Goal: Task Accomplishment & Management: Complete application form

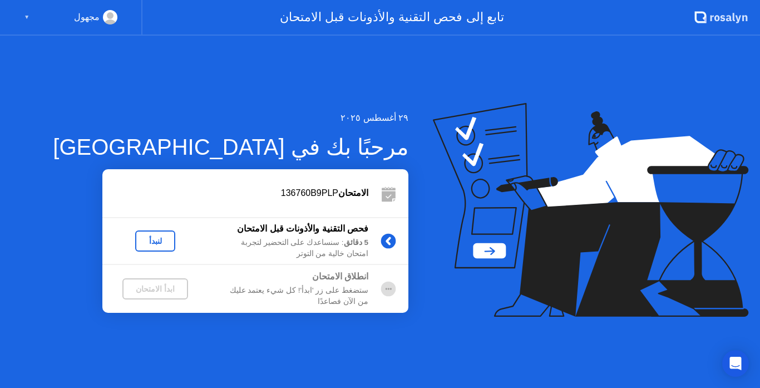
click at [161, 240] on div "لنبدأ" at bounding box center [155, 240] width 31 height 9
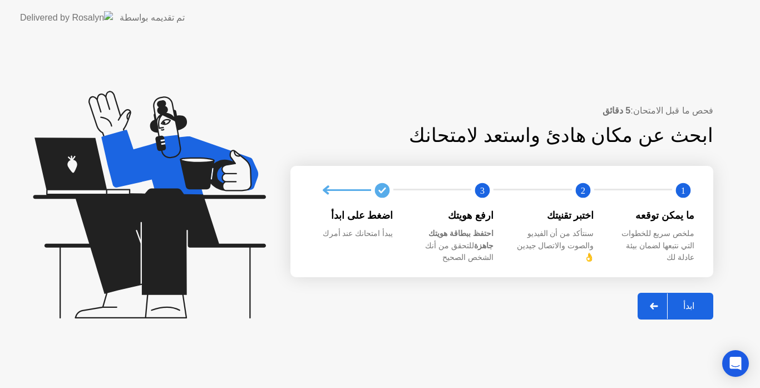
click at [689, 300] on div "ابدأ" at bounding box center [688, 305] width 42 height 11
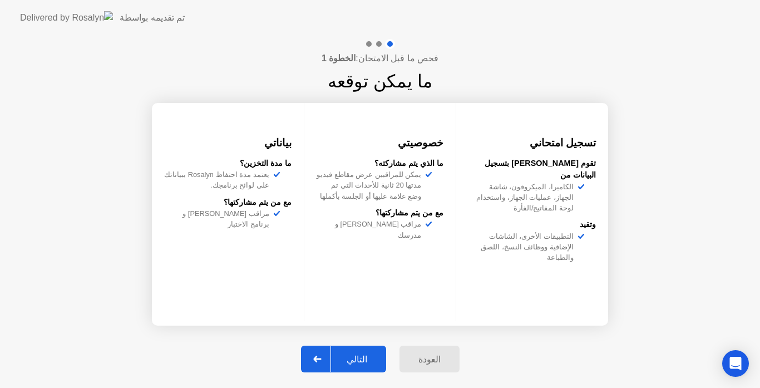
click at [371, 351] on button "التالي" at bounding box center [343, 358] width 85 height 27
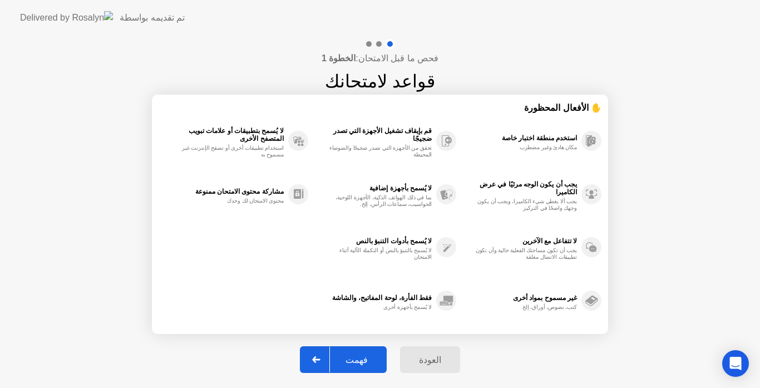
click at [371, 351] on button "فهمت" at bounding box center [343, 359] width 87 height 27
select select "Available cameras"
select select "Available speakers"
select select "Available microphones"
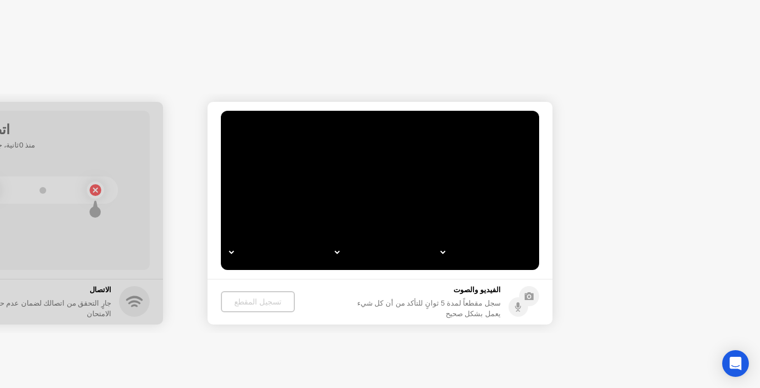
select select "*"
select select "**********"
select select "*******"
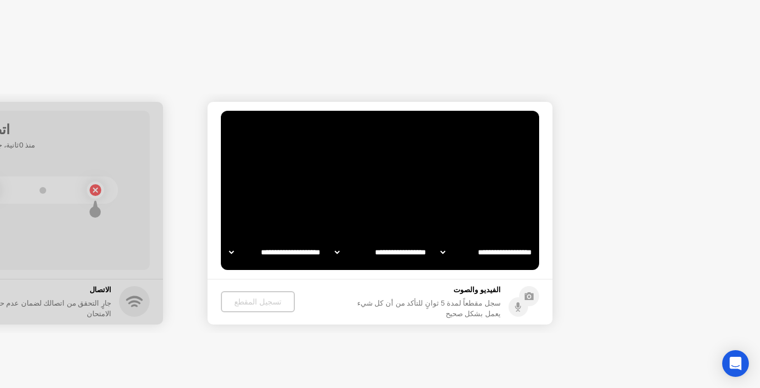
select select "*******"
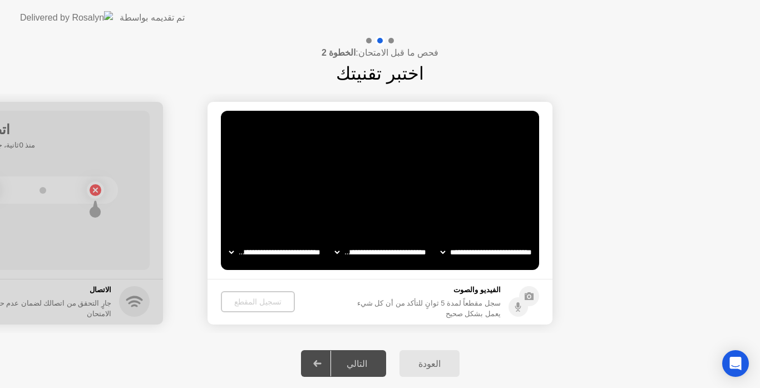
click at [352, 360] on div "التالي" at bounding box center [357, 363] width 52 height 11
click at [364, 364] on div "التالي" at bounding box center [357, 363] width 52 height 11
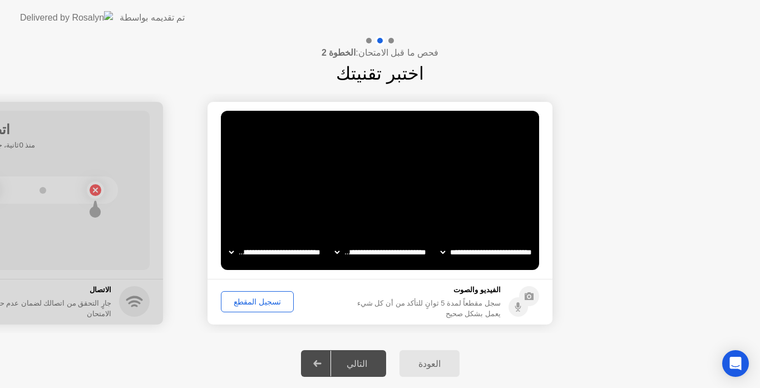
click at [364, 364] on div "التالي" at bounding box center [357, 363] width 52 height 11
click at [321, 364] on icon at bounding box center [317, 363] width 8 height 7
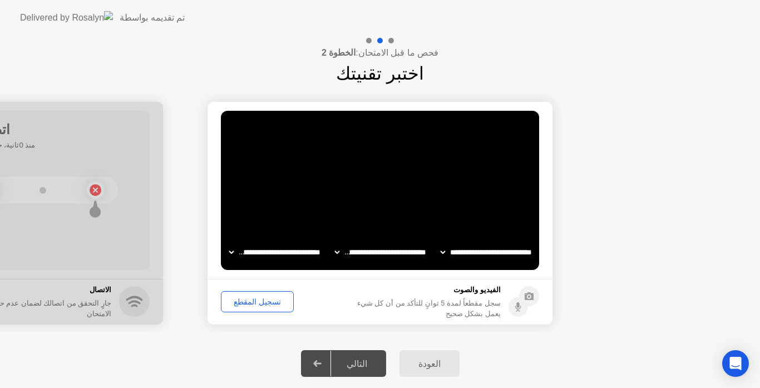
click at [259, 304] on div "تسجيل المقطع" at bounding box center [257, 301] width 65 height 9
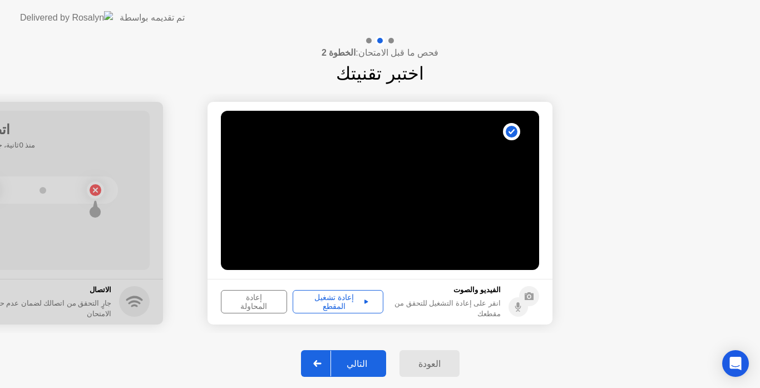
click at [356, 360] on div "التالي" at bounding box center [357, 363] width 52 height 11
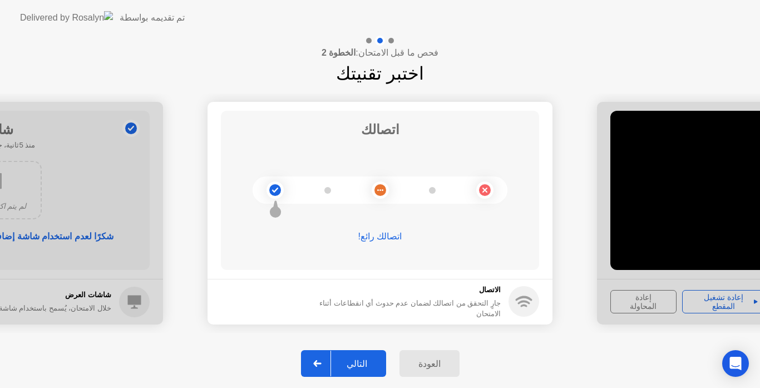
click at [353, 364] on div "التالي" at bounding box center [357, 363] width 52 height 11
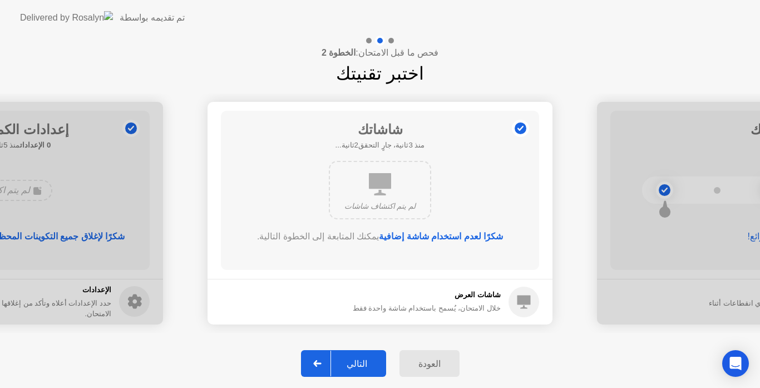
click at [353, 364] on div "التالي" at bounding box center [357, 363] width 52 height 11
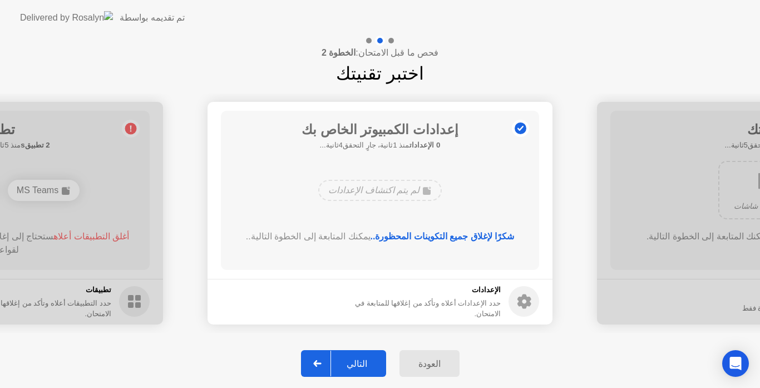
click at [353, 364] on div "التالي" at bounding box center [357, 363] width 52 height 11
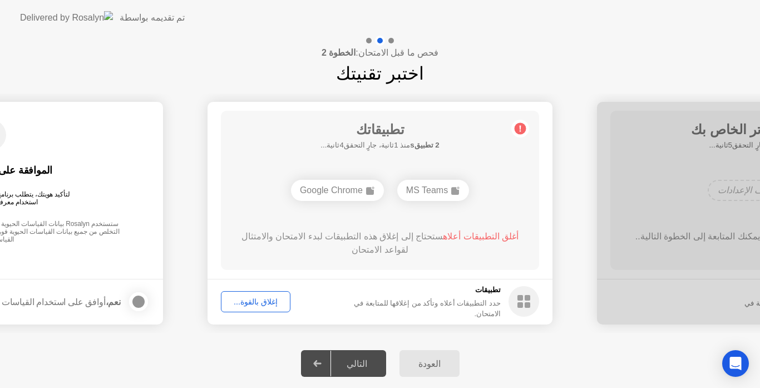
click at [359, 362] on div "التالي" at bounding box center [357, 363] width 52 height 11
click at [262, 305] on div "إغلاق بالقوة..." at bounding box center [256, 301] width 62 height 9
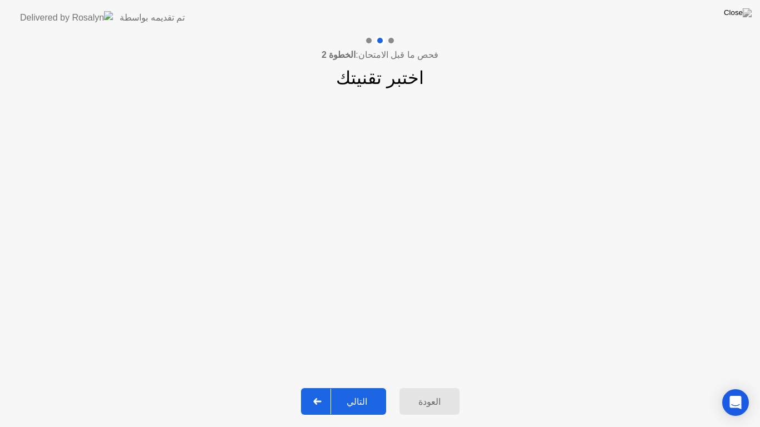
click at [356, 375] on div "**********" at bounding box center [380, 233] width 760 height 285
click at [367, 387] on div "التالي" at bounding box center [357, 401] width 52 height 11
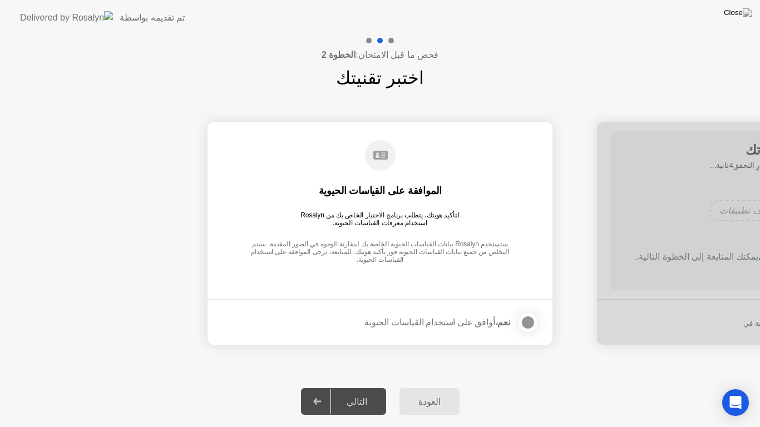
click at [525, 317] on div at bounding box center [527, 322] width 13 height 13
click at [368, 387] on div "التالي" at bounding box center [357, 401] width 52 height 11
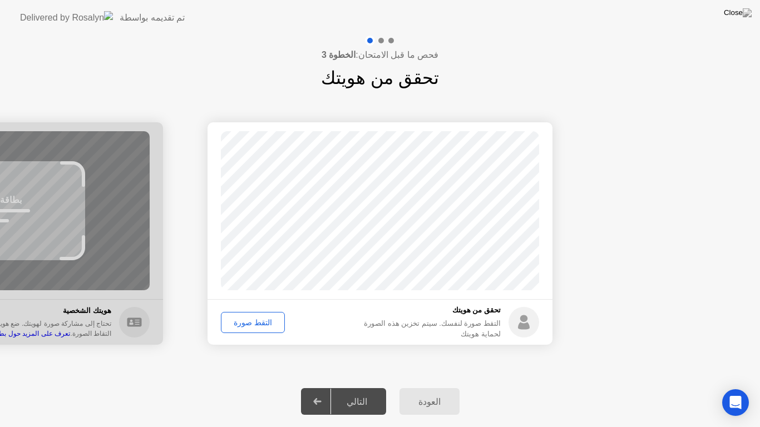
click at [249, 325] on div "التقط صورة" at bounding box center [253, 322] width 56 height 9
click at [254, 323] on div "إعادة الالتقاط" at bounding box center [255, 322] width 61 height 9
click at [363, 387] on div "التالي" at bounding box center [357, 401] width 52 height 11
click at [249, 326] on div "التقط صورة" at bounding box center [253, 322] width 56 height 9
click at [370, 387] on div "التالي" at bounding box center [357, 401] width 52 height 11
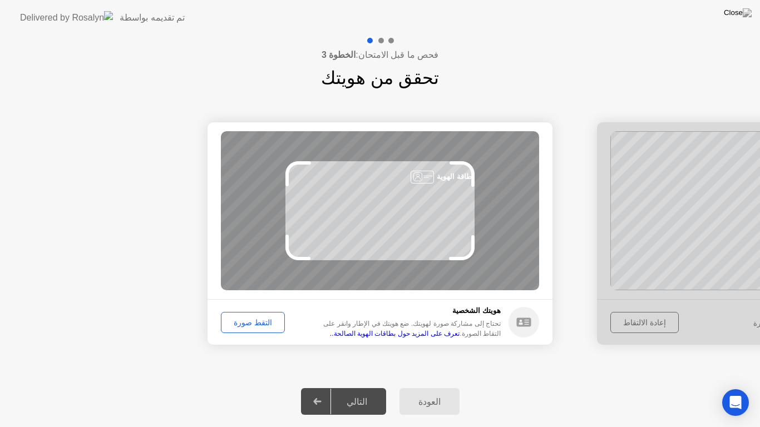
click at [433, 387] on button "العودة" at bounding box center [429, 401] width 60 height 27
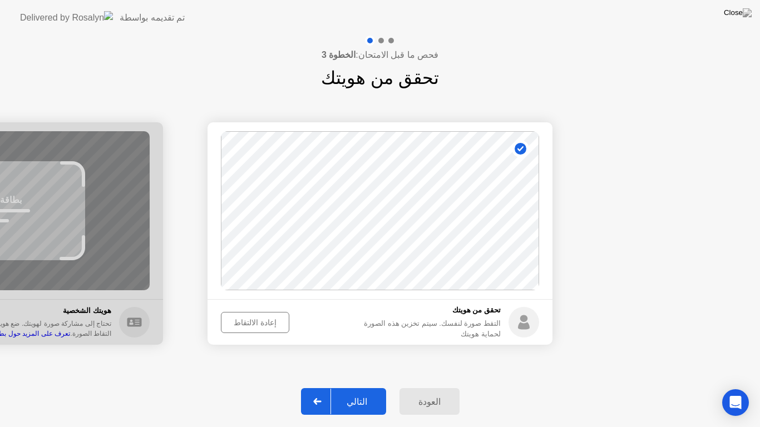
click at [321, 387] on icon at bounding box center [317, 401] width 8 height 7
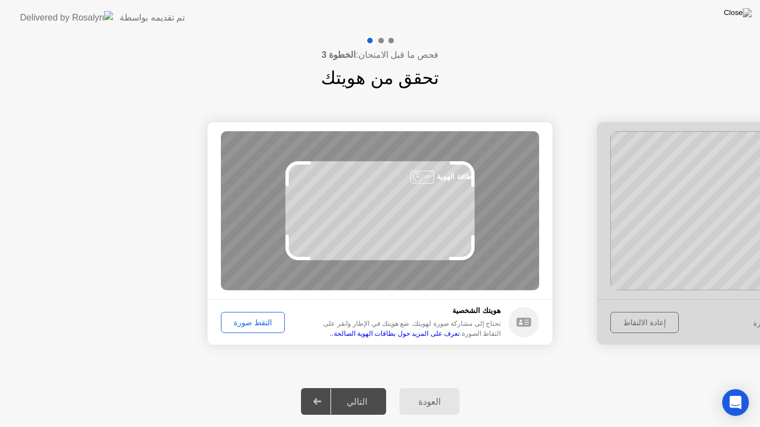
click at [269, 321] on div "التقط صورة" at bounding box center [253, 322] width 56 height 9
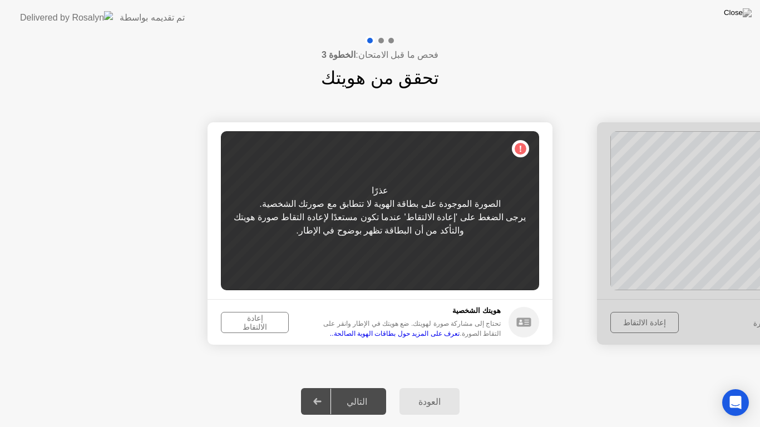
click at [254, 314] on button "إعادة الالتقاط" at bounding box center [255, 322] width 68 height 21
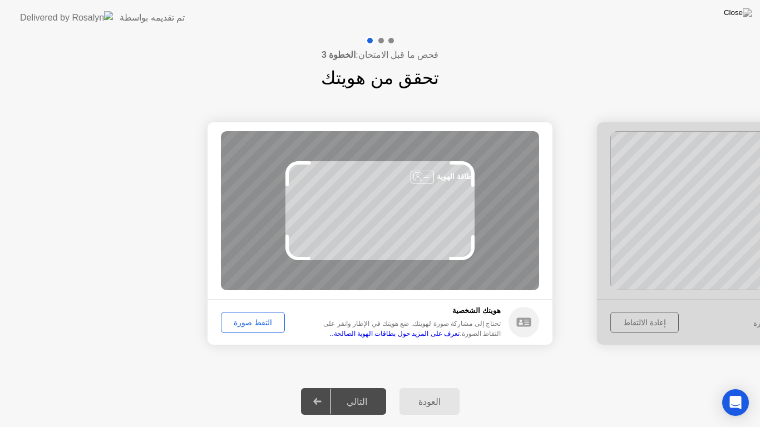
click at [246, 312] on button "التقط صورة" at bounding box center [253, 322] width 64 height 21
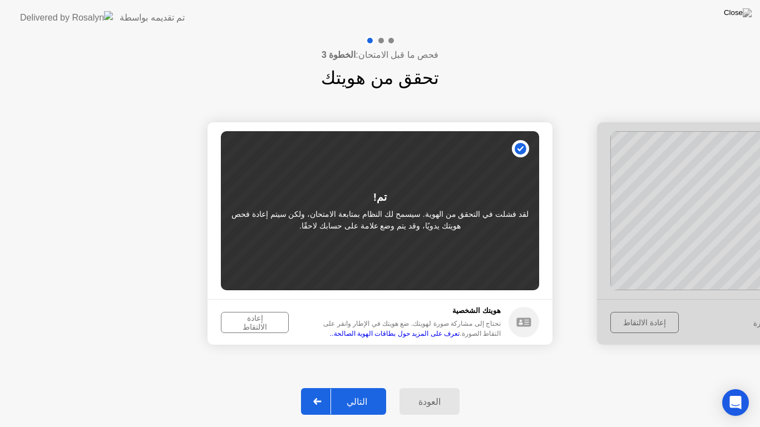
click at [360, 387] on div "التالي" at bounding box center [357, 401] width 52 height 11
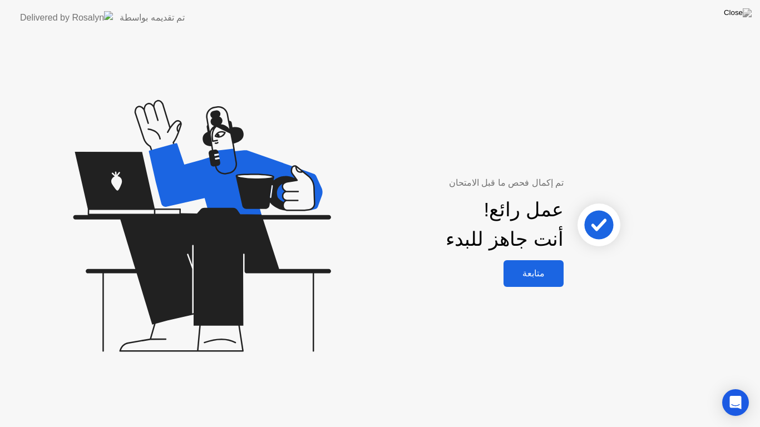
click at [528, 274] on div "متابعة" at bounding box center [533, 273] width 53 height 11
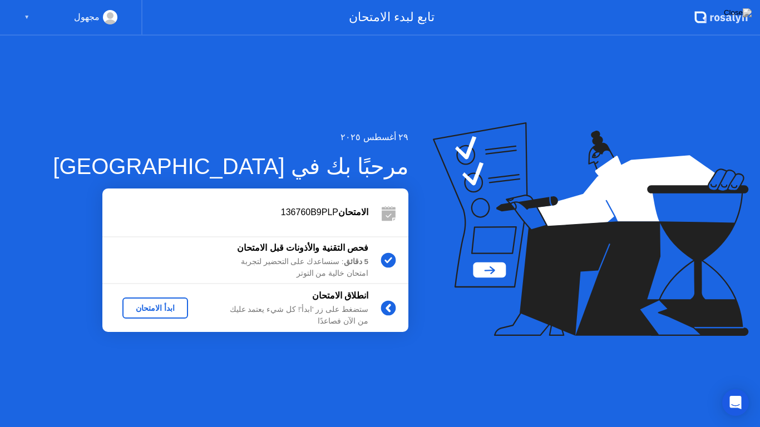
click at [172, 311] on div "ابدأ الامتحان" at bounding box center [155, 308] width 57 height 9
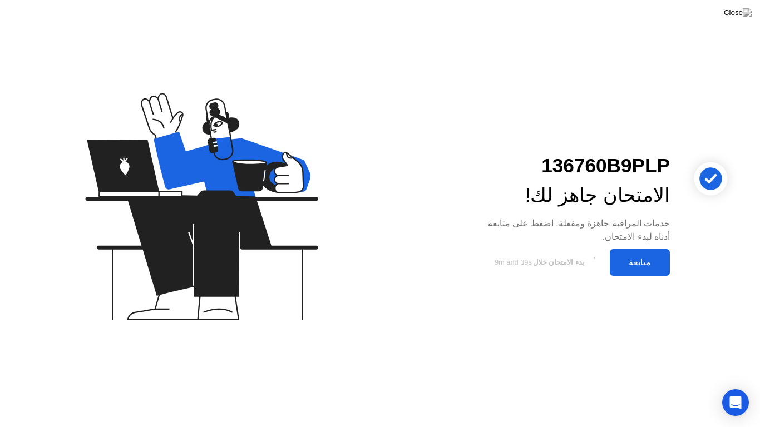
click at [634, 260] on div "متابعة" at bounding box center [639, 262] width 53 height 11
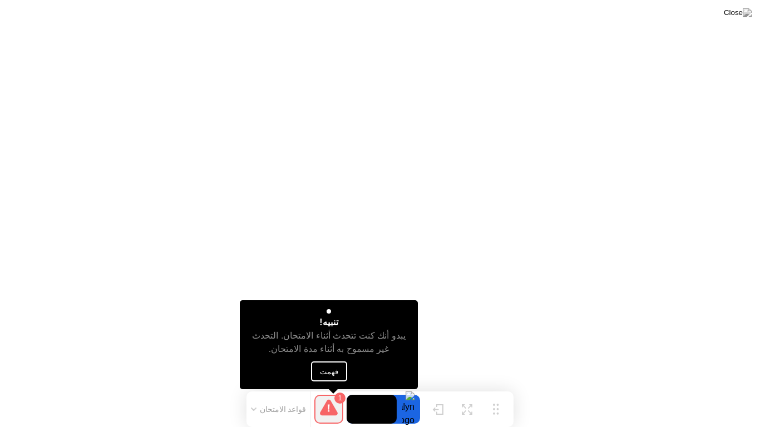
click at [333, 372] on button "فهمت" at bounding box center [329, 371] width 36 height 20
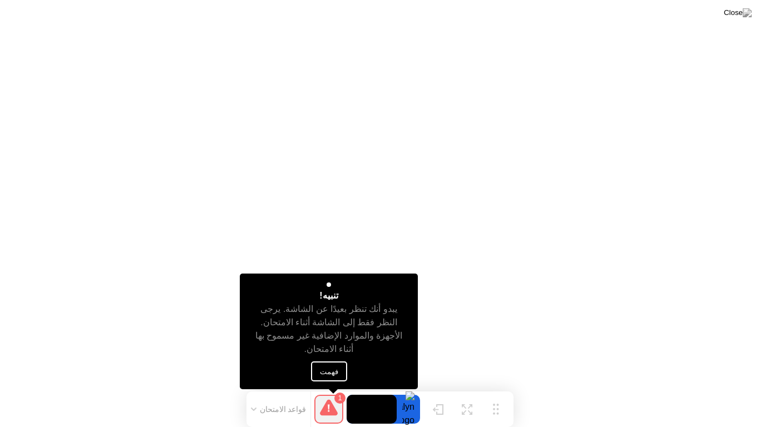
click at [335, 366] on button "فهمت" at bounding box center [329, 371] width 36 height 20
